Goal: Task Accomplishment & Management: Complete application form

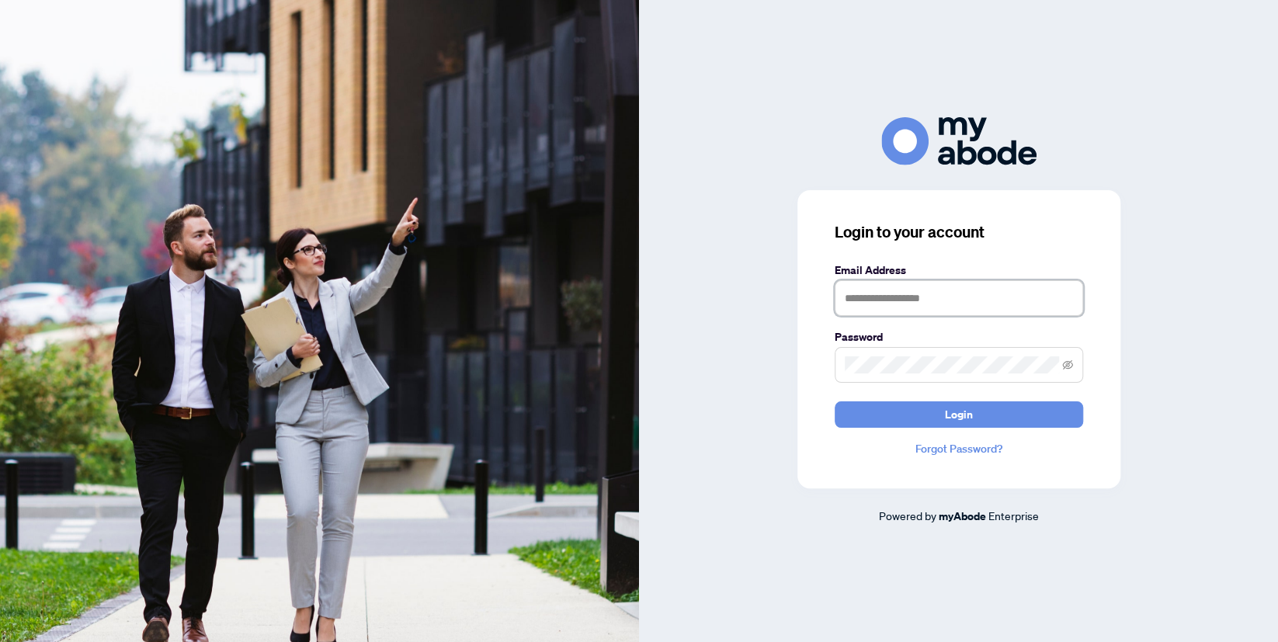
drag, startPoint x: 866, startPoint y: 281, endPoint x: 869, endPoint y: 296, distance: 15.1
click at [867, 281] on input "text" at bounding box center [959, 298] width 248 height 36
click at [870, 303] on input "text" at bounding box center [959, 298] width 248 height 36
click at [873, 298] on input "text" at bounding box center [959, 298] width 248 height 36
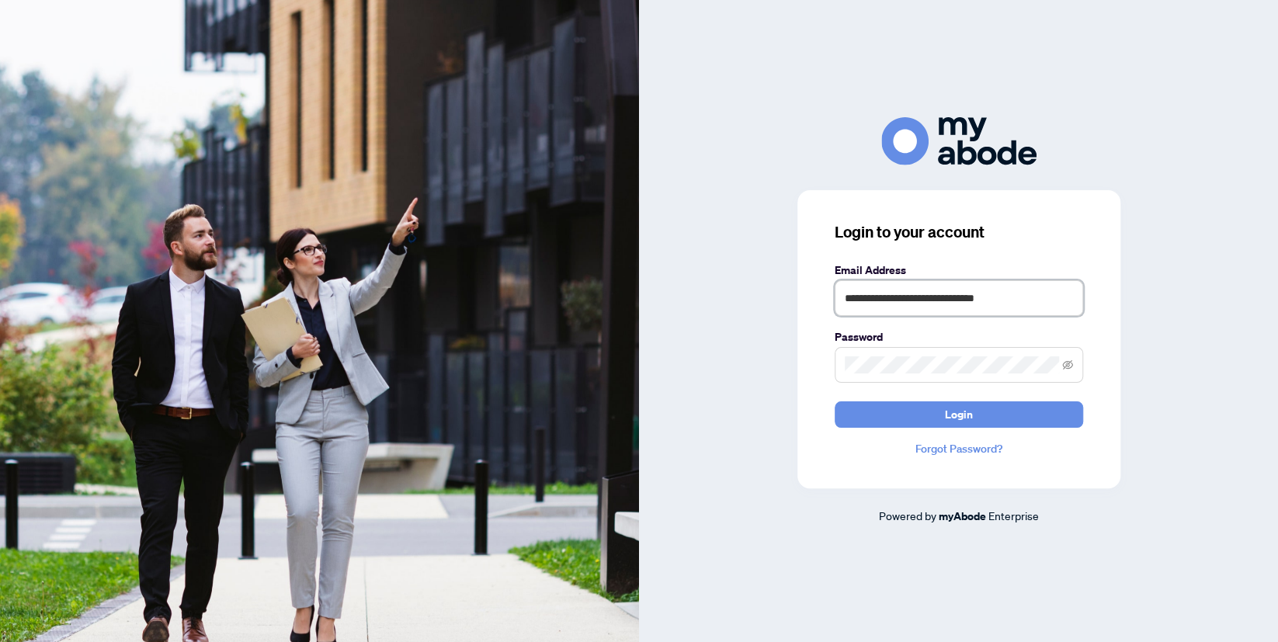
type input "**********"
click at [932, 413] on button "Login" at bounding box center [959, 414] width 248 height 26
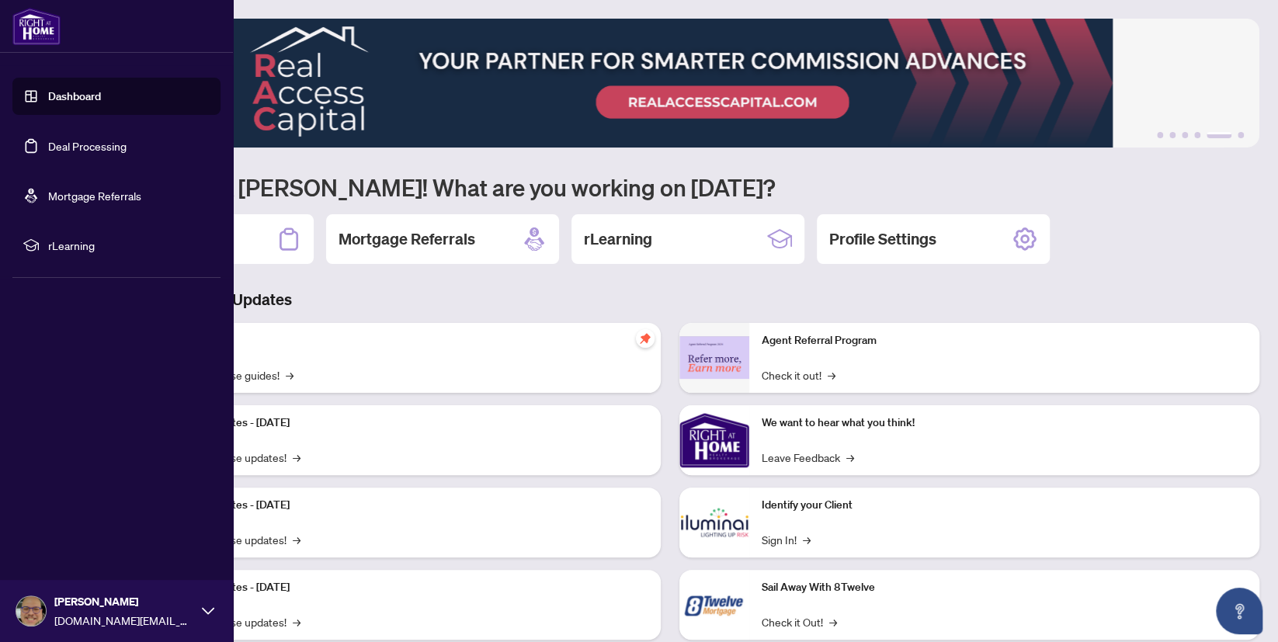
click at [72, 94] on link "Dashboard" at bounding box center [74, 96] width 53 height 14
click at [78, 148] on link "Deal Processing" at bounding box center [87, 146] width 78 height 14
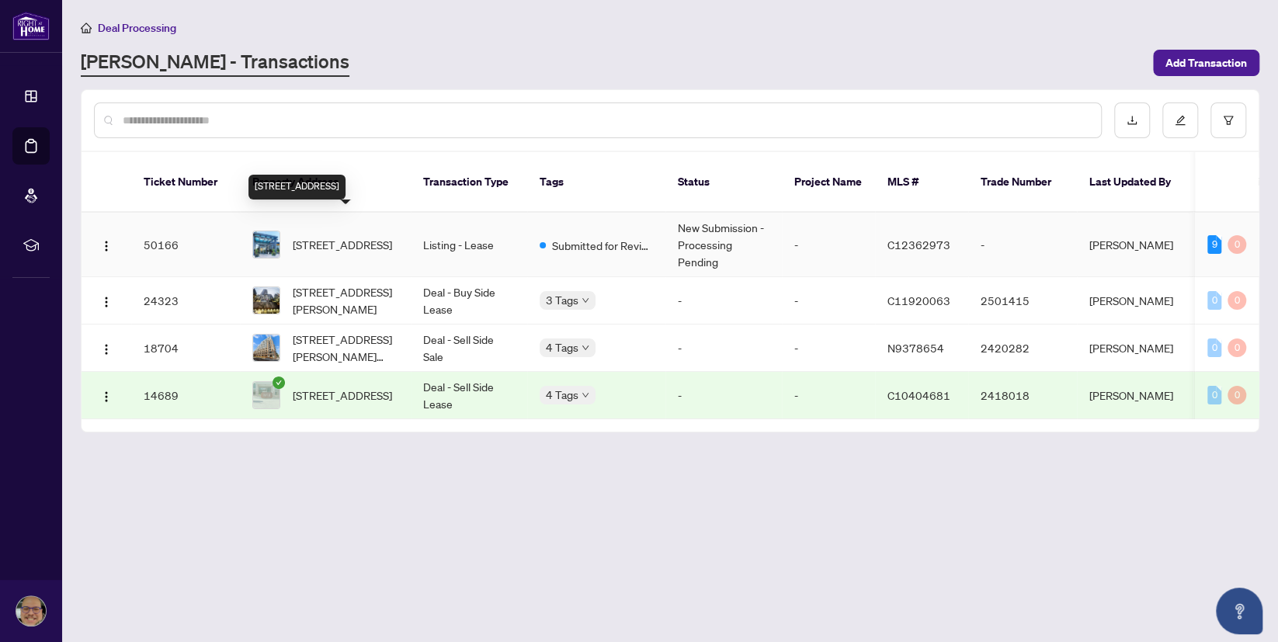
click at [342, 236] on span "[STREET_ADDRESS]" at bounding box center [342, 244] width 99 height 17
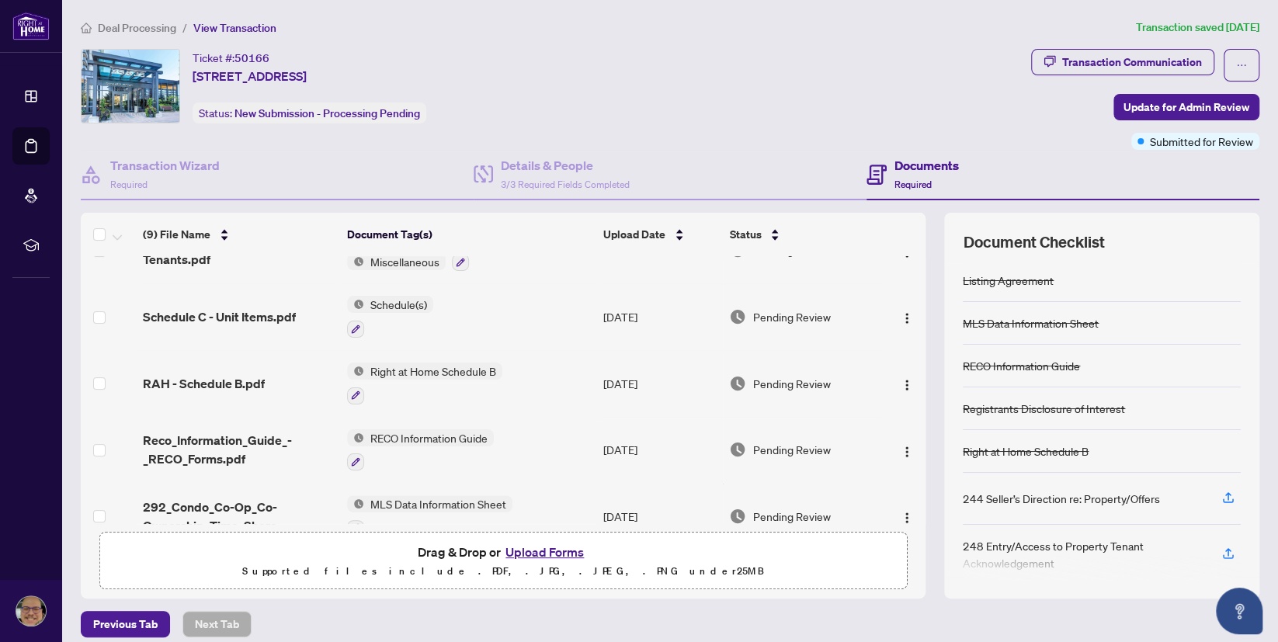
scroll to position [11, 0]
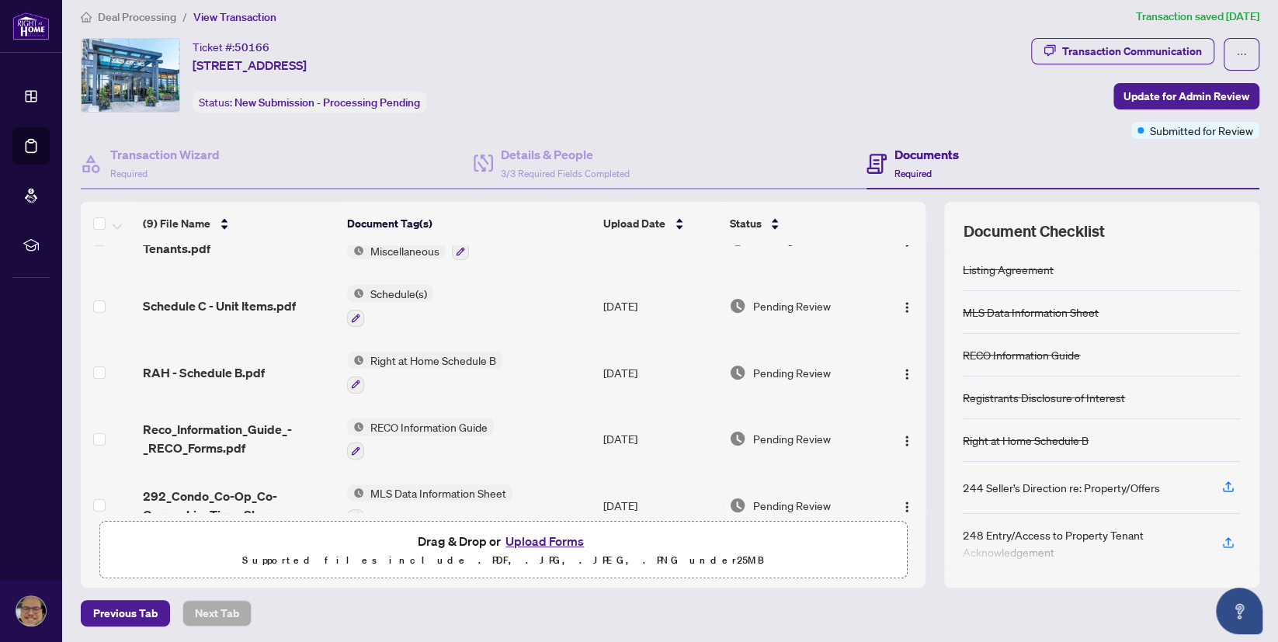
click at [541, 544] on button "Upload Forms" at bounding box center [545, 541] width 88 height 20
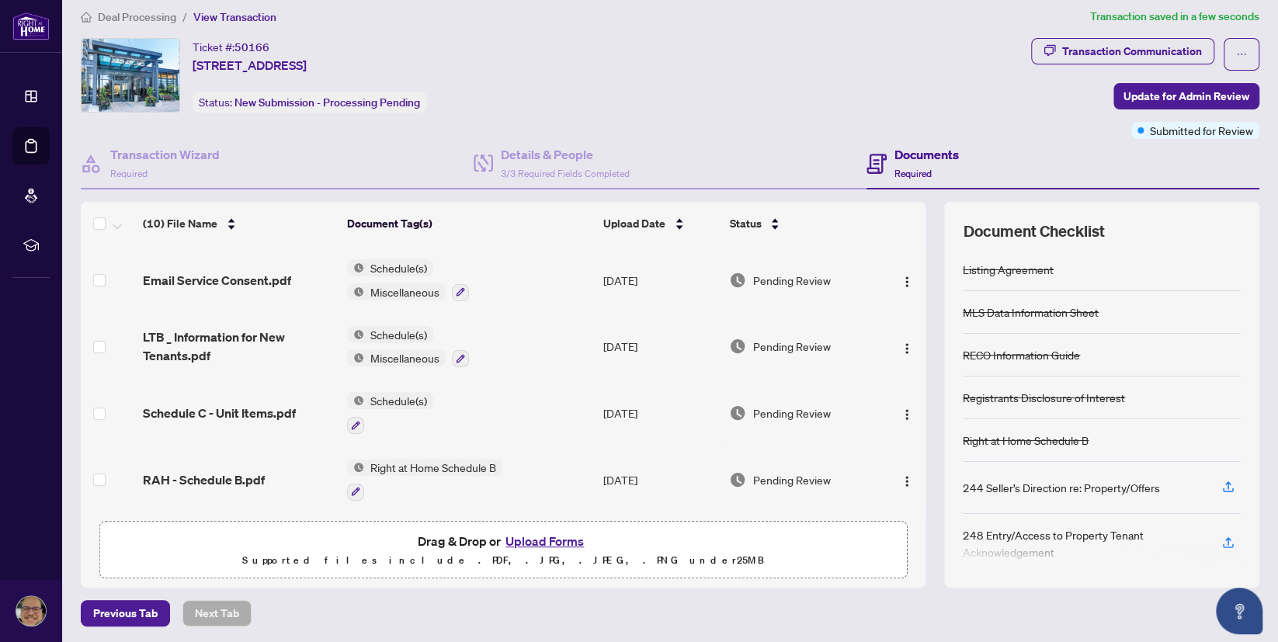
scroll to position [0, 0]
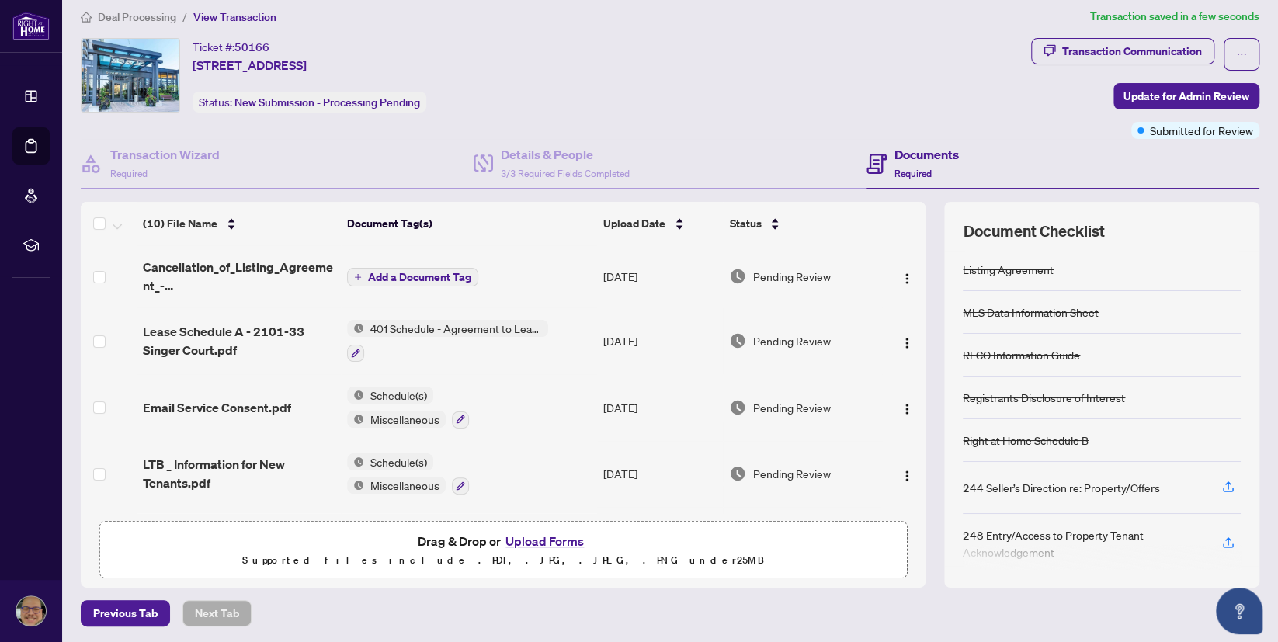
click at [434, 277] on span "Add a Document Tag" at bounding box center [419, 277] width 103 height 11
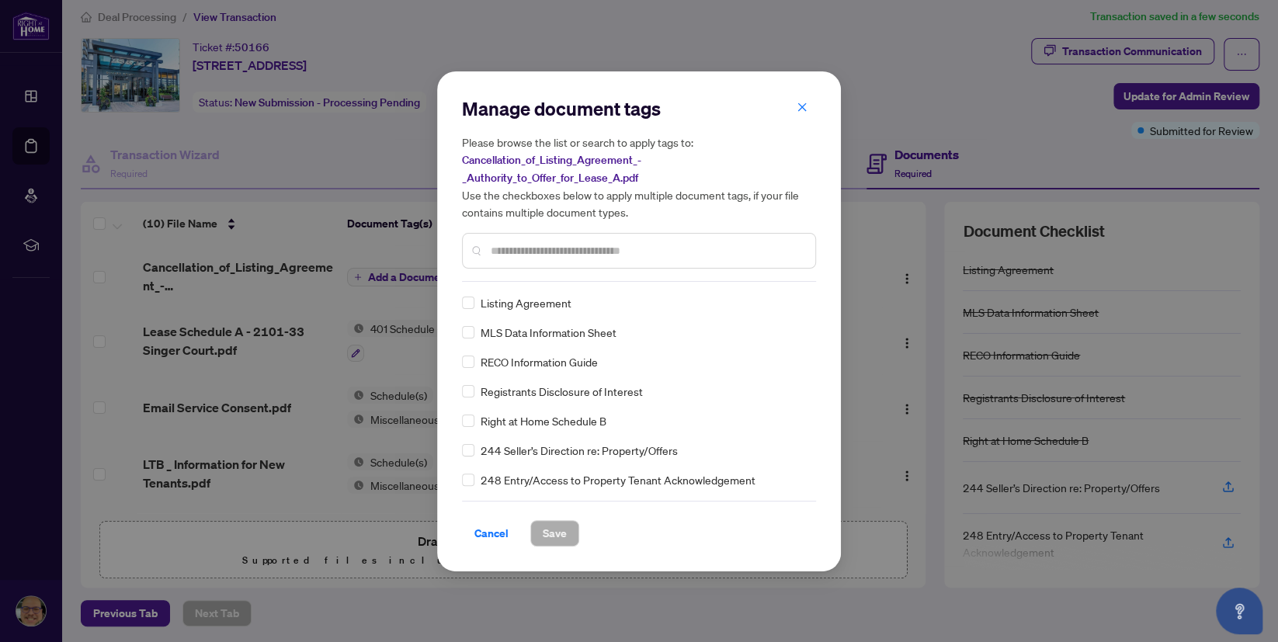
click at [509, 273] on div "Manage document tags Please browse the list or search to apply tags to: Cancell…" at bounding box center [639, 189] width 354 height 186
click at [518, 255] on input "text" at bounding box center [647, 250] width 312 height 17
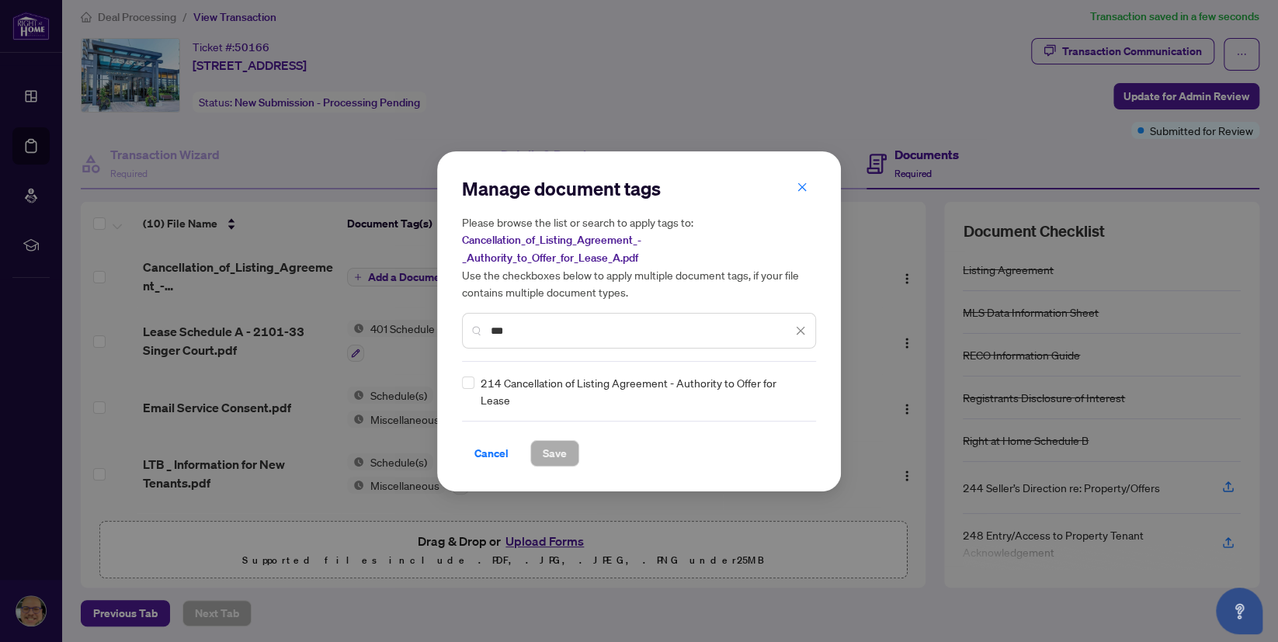
type input "***"
click at [474, 391] on div "214 Cancellation of Listing Agreement - Authority to Offer for Lease" at bounding box center [634, 391] width 345 height 34
click at [557, 452] on span "Save" at bounding box center [555, 453] width 24 height 25
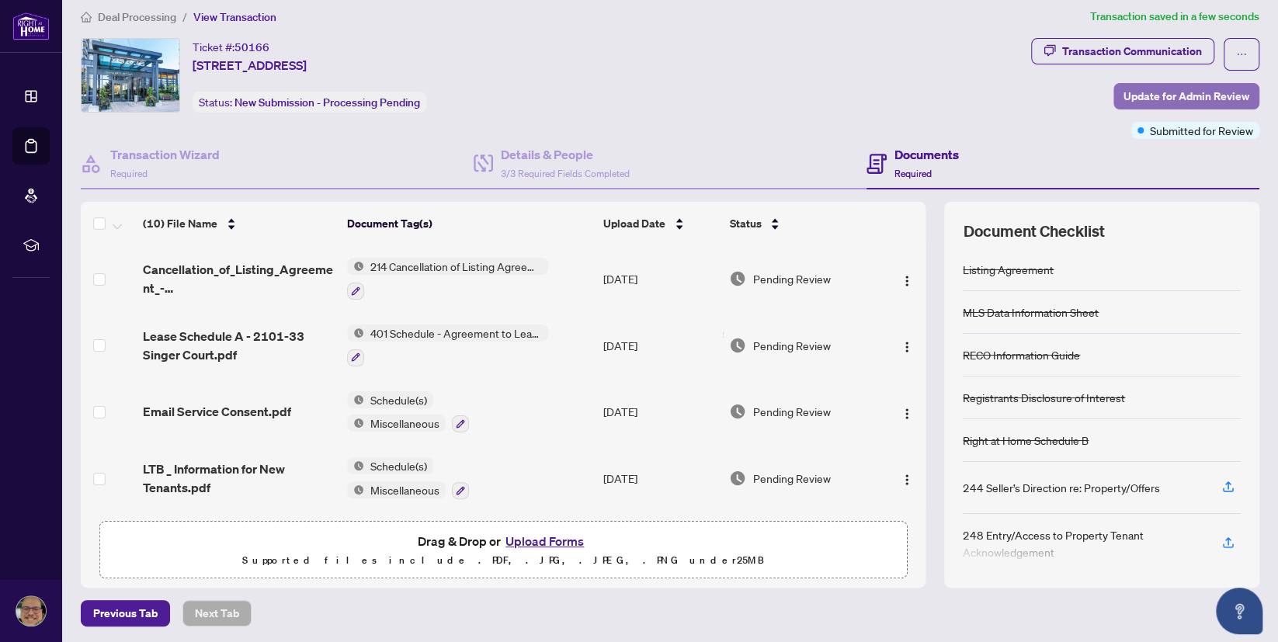
click at [1152, 98] on span "Update for Admin Review" at bounding box center [1187, 96] width 126 height 25
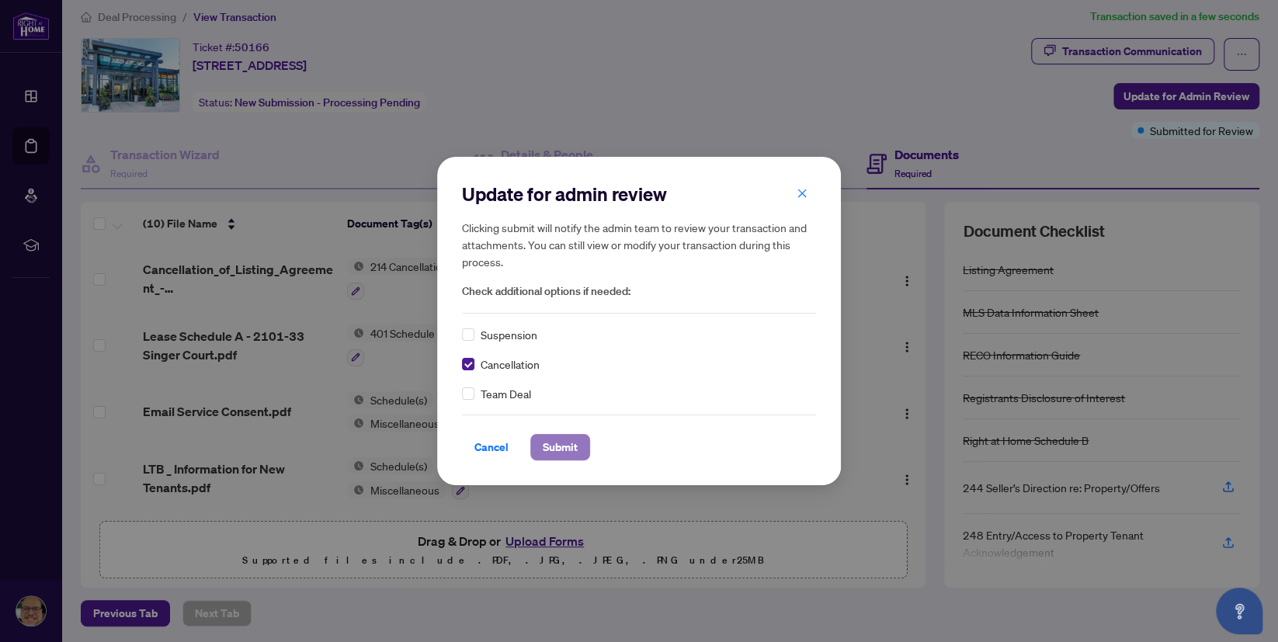
click at [572, 450] on span "Submit" at bounding box center [560, 447] width 35 height 25
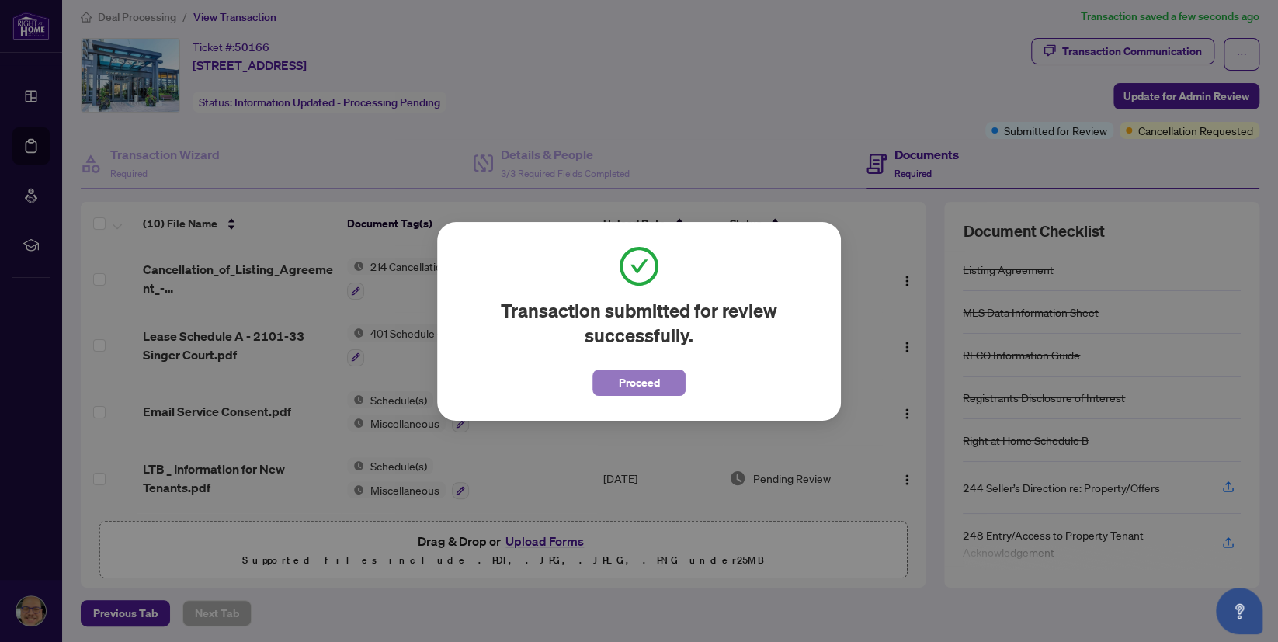
click at [650, 376] on span "Proceed" at bounding box center [639, 382] width 41 height 25
